Goal: Contribute content: Add original content to the website for others to see

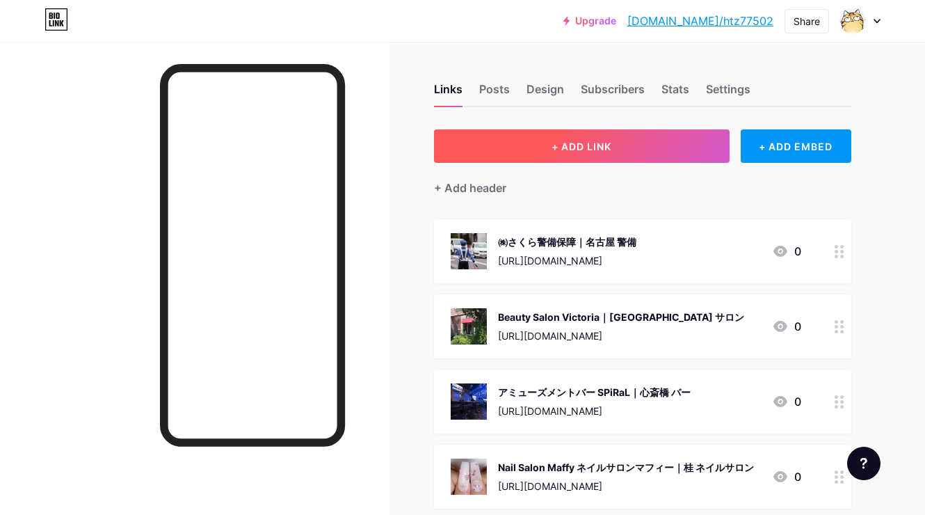
click at [556, 152] on button "+ ADD LINK" at bounding box center [582, 145] width 296 height 33
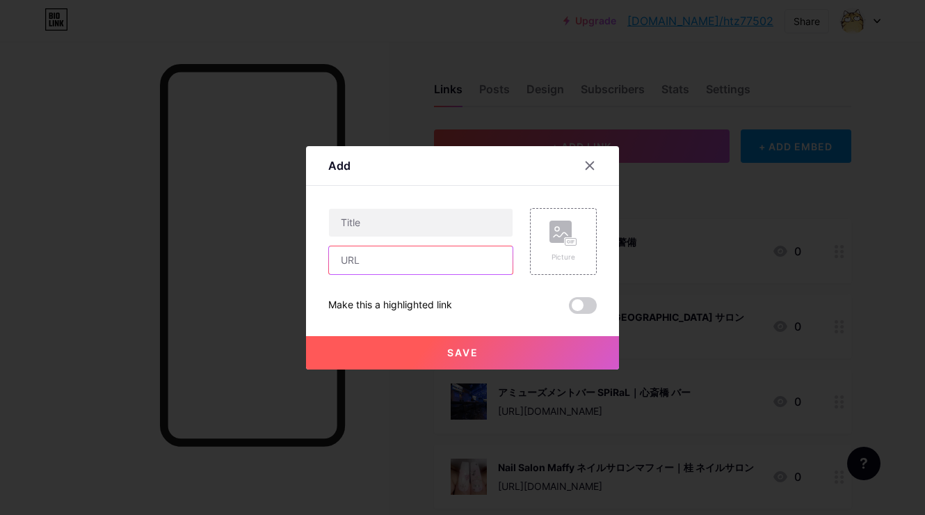
click at [477, 248] on input "text" at bounding box center [421, 260] width 184 height 28
paste input "[URL][DOMAIN_NAME]"
type input "[URL][DOMAIN_NAME]"
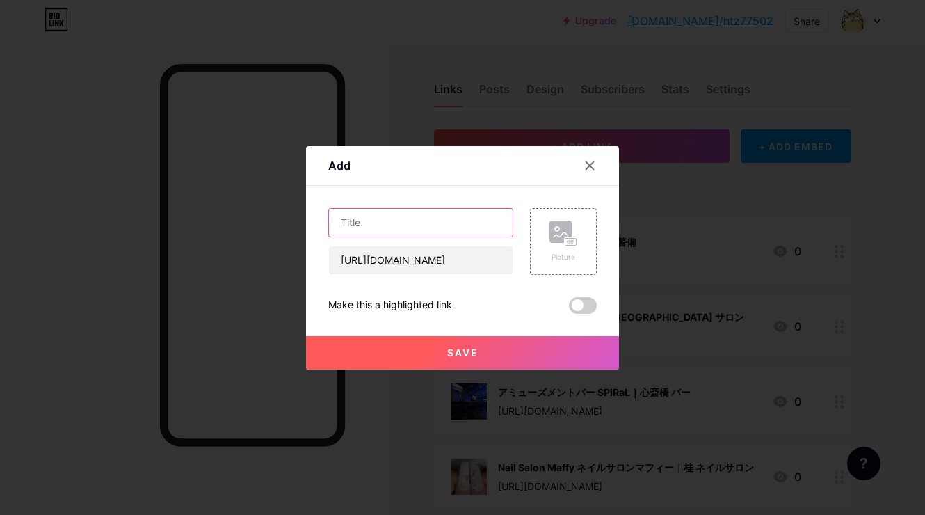
click at [488, 216] on input "text" at bounding box center [421, 223] width 184 height 28
paste input "おそうじ革命 [PERSON_NAME][GEOGRAPHIC_DATA][PERSON_NAME]日和田店｜[PERSON_NAME][GEOGRAPHIC…"
type input "おそうじ革命 [PERSON_NAME][GEOGRAPHIC_DATA][PERSON_NAME]日和田店｜[PERSON_NAME][GEOGRAPHIC…"
click at [555, 219] on div "Picture" at bounding box center [563, 241] width 67 height 67
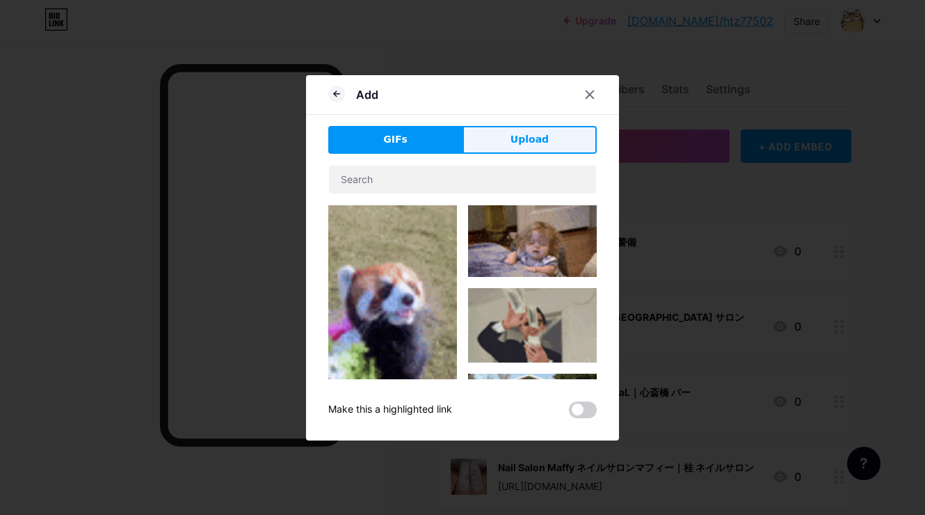
click at [550, 145] on button "Upload" at bounding box center [530, 140] width 134 height 28
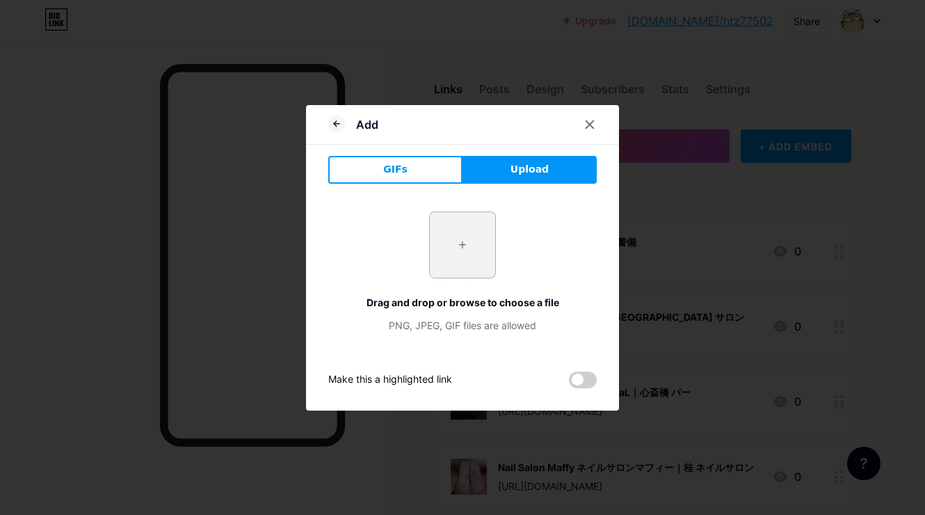
click at [474, 222] on input "file" at bounding box center [462, 244] width 65 height 65
type input "C:\fakepath\スクリーンショット_2025-09-01_17.02.36.jpeg"
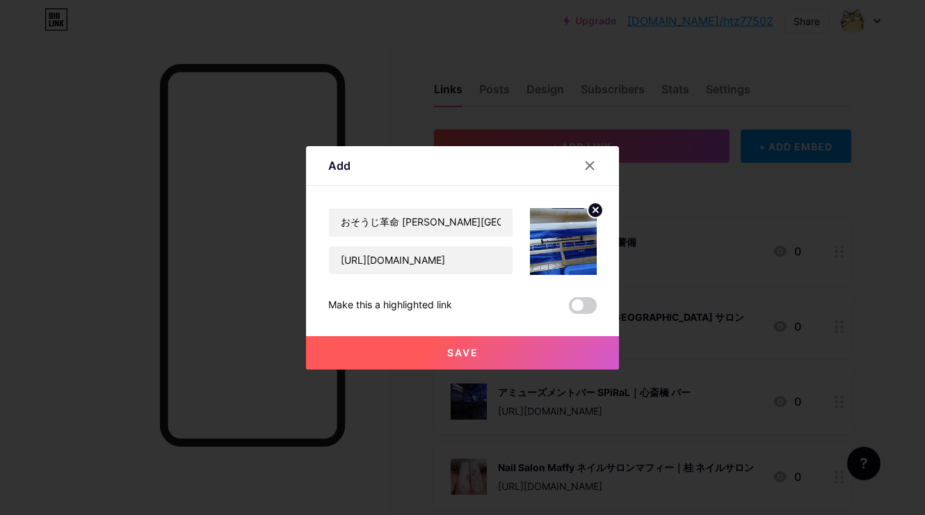
click at [418, 342] on button "Save" at bounding box center [462, 352] width 313 height 33
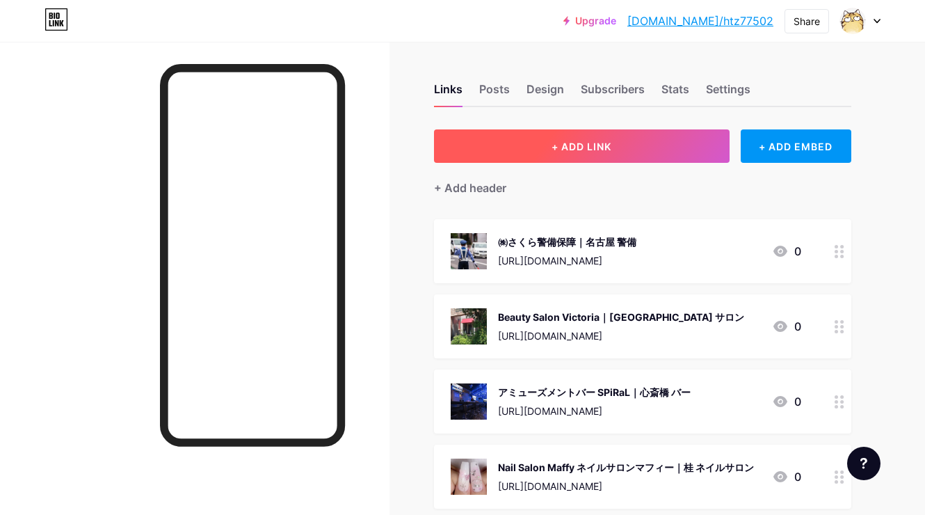
click at [570, 139] on button "+ ADD LINK" at bounding box center [582, 145] width 296 height 33
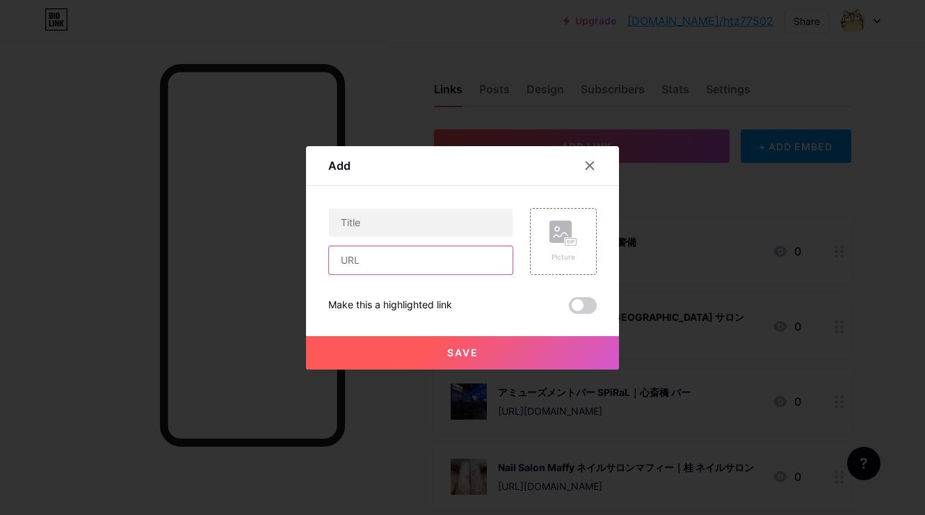
click at [492, 257] on input "text" at bounding box center [421, 260] width 184 height 28
paste input "[URL][DOMAIN_NAME]"
type input "[URL][DOMAIN_NAME]"
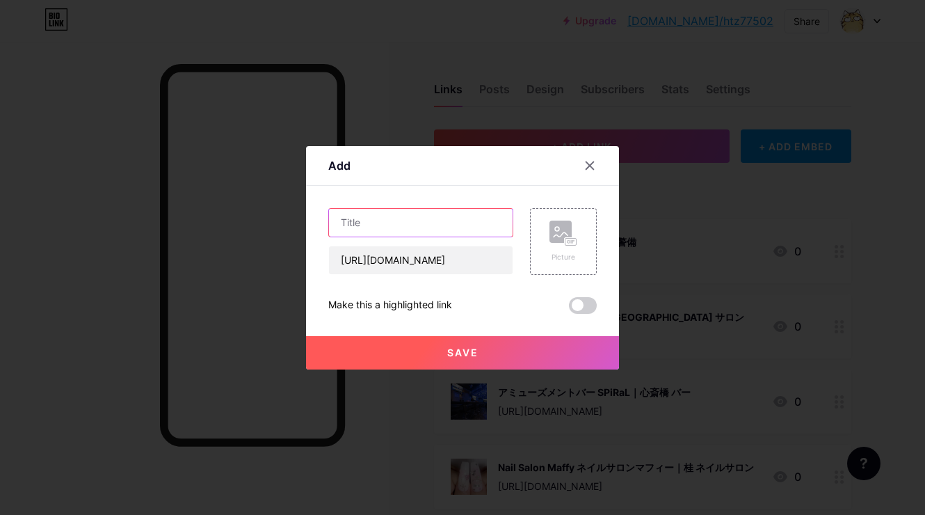
click at [479, 216] on input "text" at bounding box center [421, 223] width 184 height 28
paste input "[PERSON_NAME]｜[PERSON_NAME]市 ケーキ屋"
type input "[PERSON_NAME]｜[PERSON_NAME]市 ケーキ屋"
click at [547, 229] on div "Picture" at bounding box center [563, 241] width 67 height 67
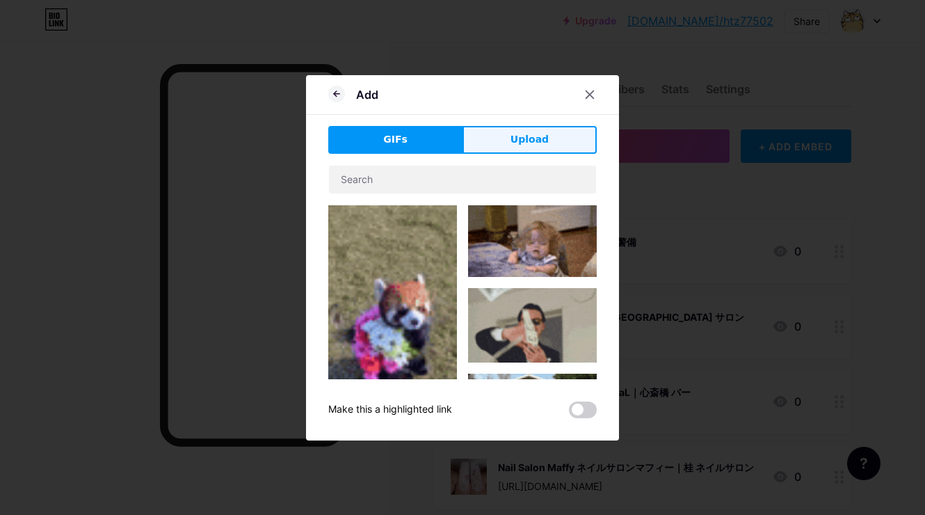
click at [541, 145] on span "Upload" at bounding box center [530, 139] width 38 height 15
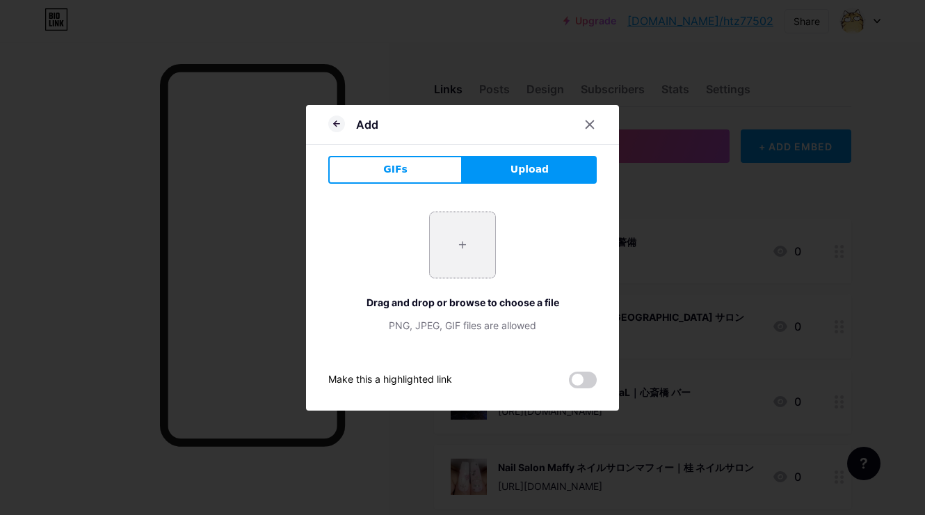
click at [481, 244] on input "file" at bounding box center [462, 244] width 65 height 65
type input "C:\fakepath\スクリーンショット_2025-09-01_17.14.22.jpeg"
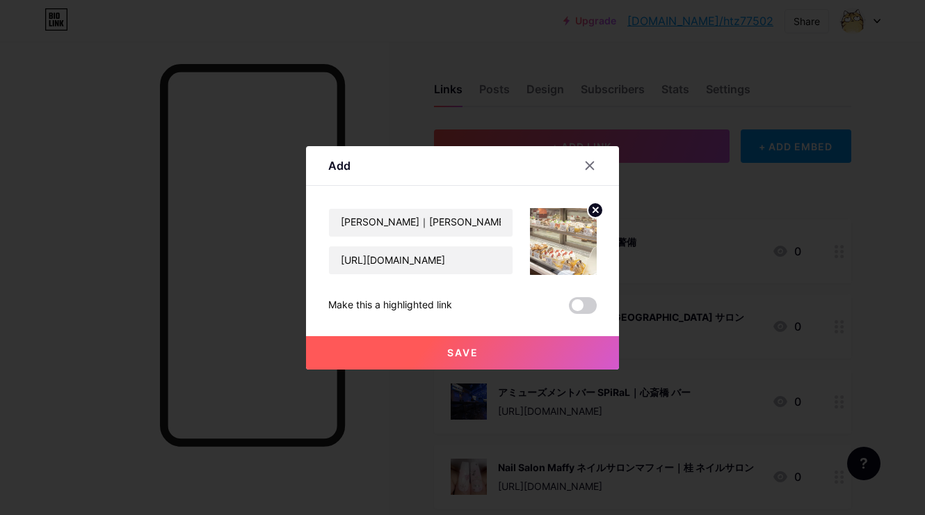
click at [431, 347] on button "Save" at bounding box center [462, 352] width 313 height 33
